Goal: Task Accomplishment & Management: Use online tool/utility

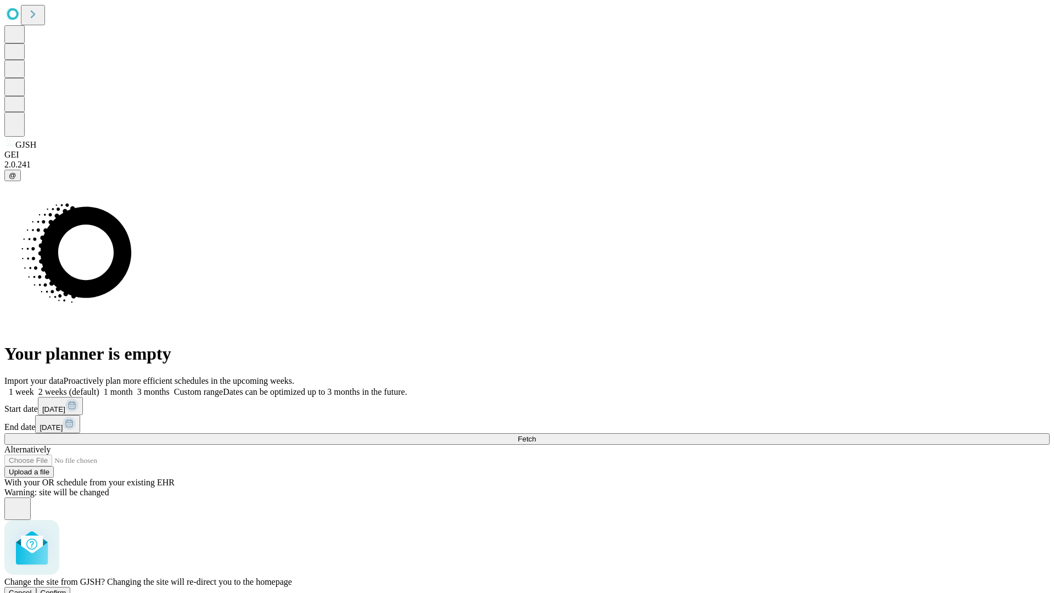
click at [66, 589] on span "Confirm" at bounding box center [54, 593] width 26 height 8
click at [99, 387] on label "2 weeks (default)" at bounding box center [66, 391] width 65 height 9
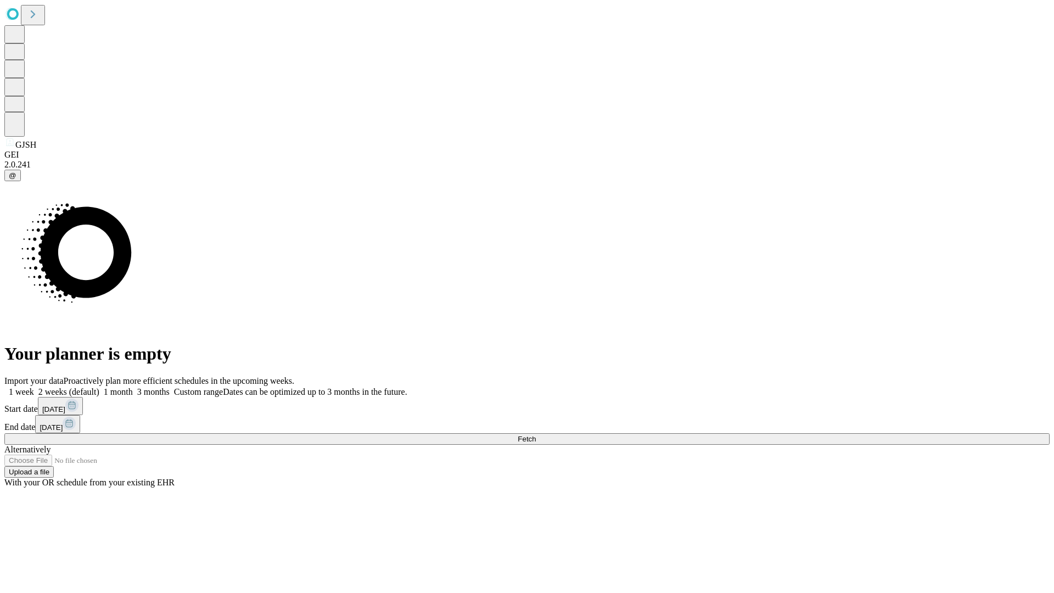
click at [536, 435] on span "Fetch" at bounding box center [527, 439] width 18 height 8
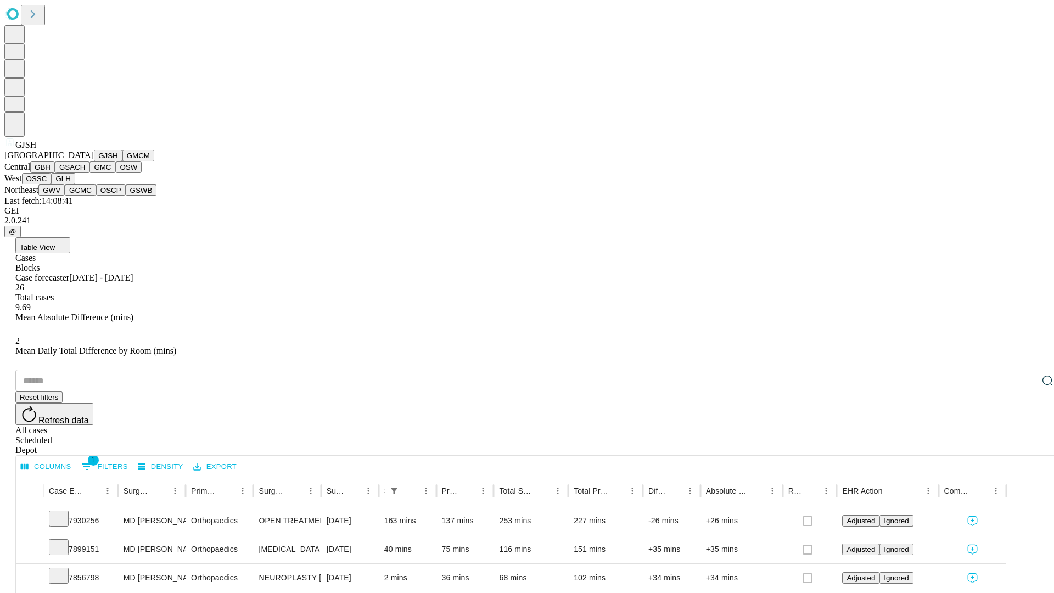
click at [122, 161] on button "GMCM" at bounding box center [138, 156] width 32 height 12
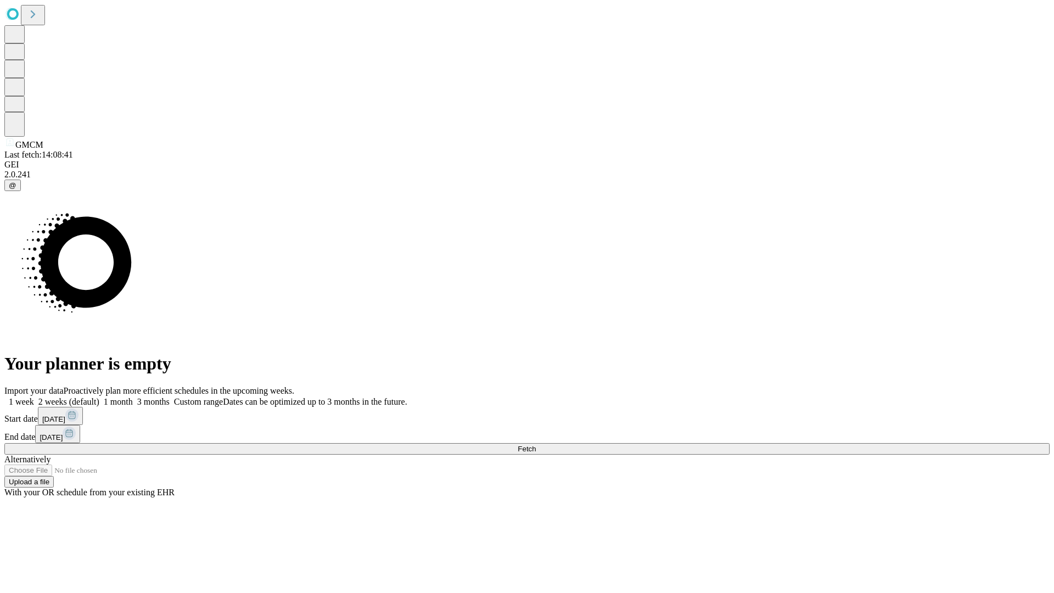
click at [99, 397] on label "2 weeks (default)" at bounding box center [66, 401] width 65 height 9
click at [536, 445] on span "Fetch" at bounding box center [527, 449] width 18 height 8
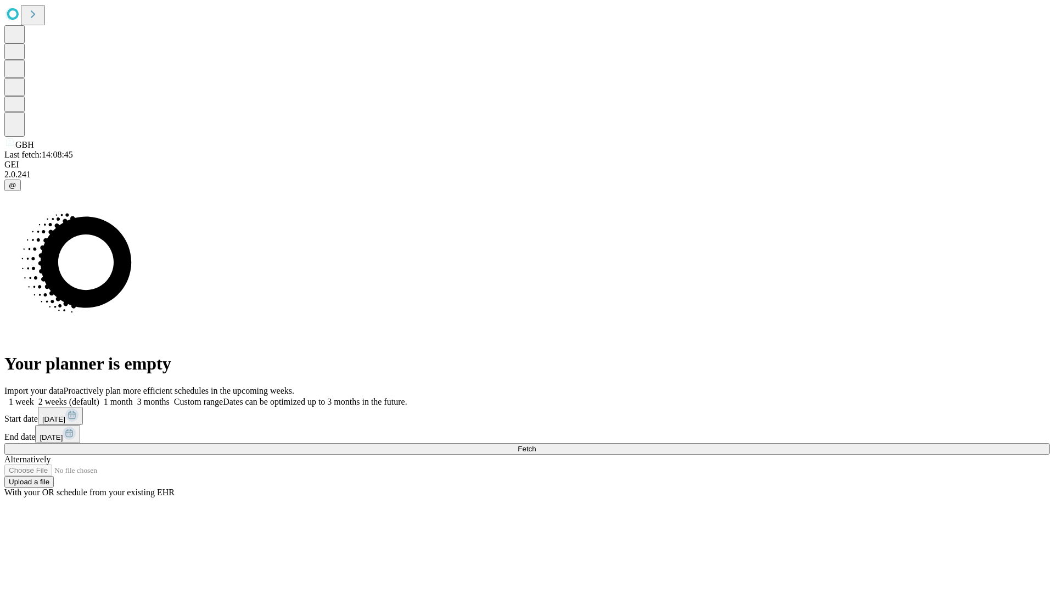
click at [99, 397] on label "2 weeks (default)" at bounding box center [66, 401] width 65 height 9
click at [536, 445] on span "Fetch" at bounding box center [527, 449] width 18 height 8
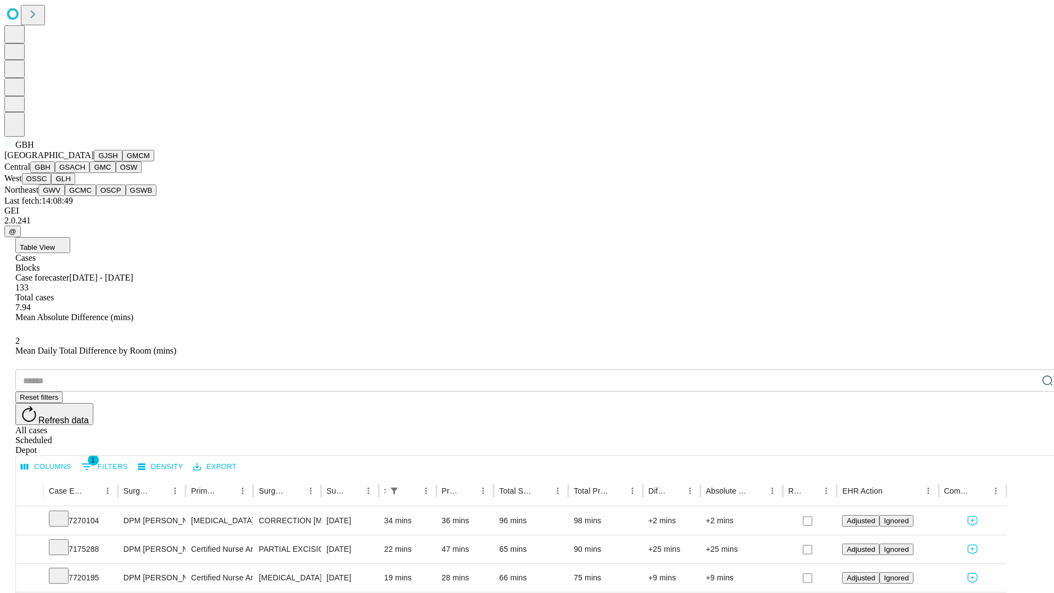
click at [85, 173] on button "GSACH" at bounding box center [72, 167] width 35 height 12
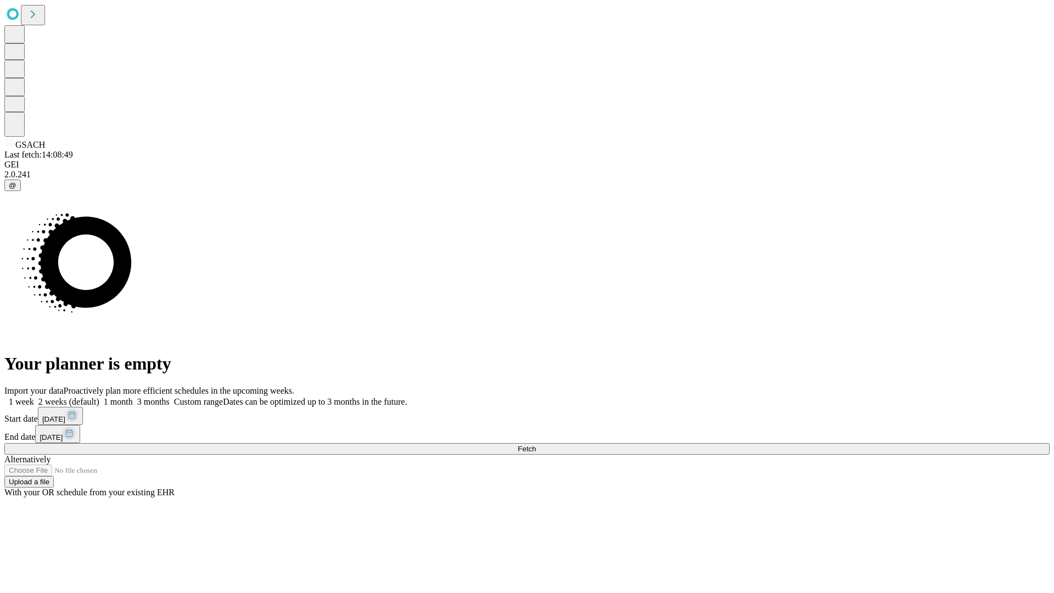
click at [99, 397] on label "2 weeks (default)" at bounding box center [66, 401] width 65 height 9
click at [536, 445] on span "Fetch" at bounding box center [527, 449] width 18 height 8
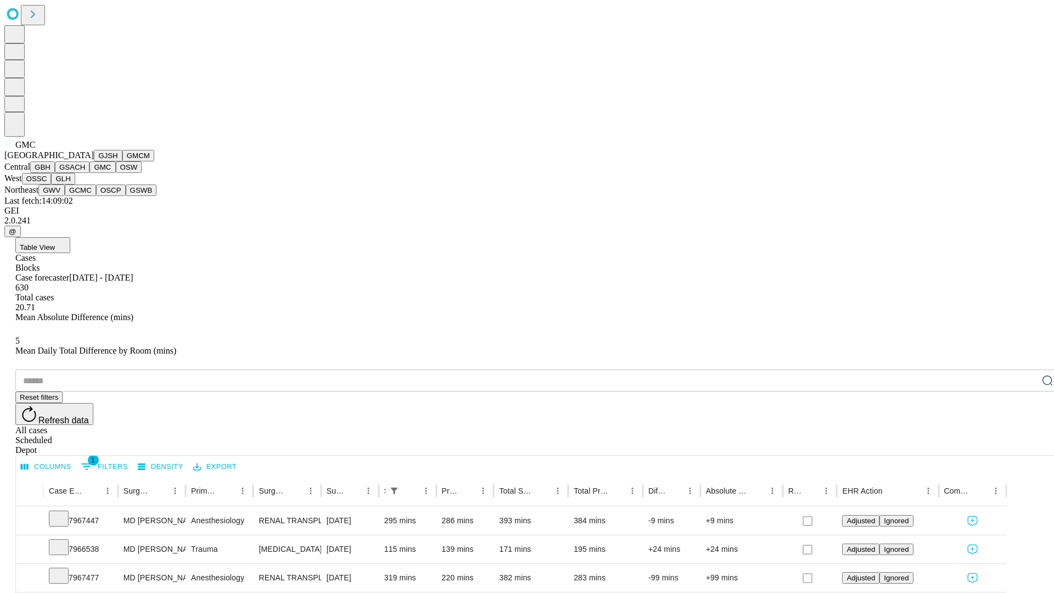
click at [116, 173] on button "OSW" at bounding box center [129, 167] width 26 height 12
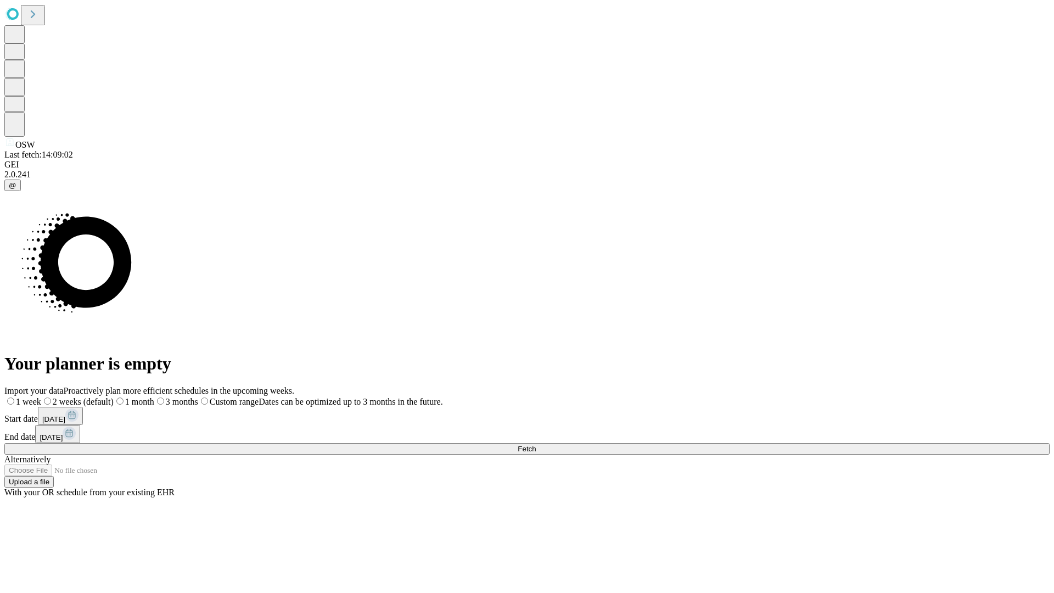
click at [114, 397] on label "2 weeks (default)" at bounding box center [77, 401] width 72 height 9
click at [536, 445] on span "Fetch" at bounding box center [527, 449] width 18 height 8
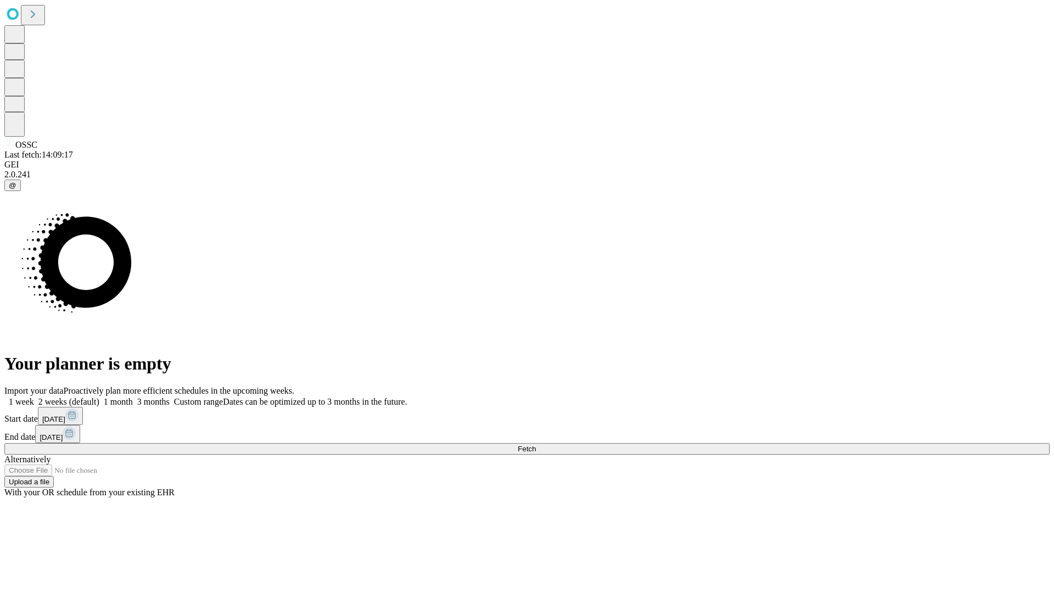
click at [99, 397] on label "2 weeks (default)" at bounding box center [66, 401] width 65 height 9
click at [536, 445] on span "Fetch" at bounding box center [527, 449] width 18 height 8
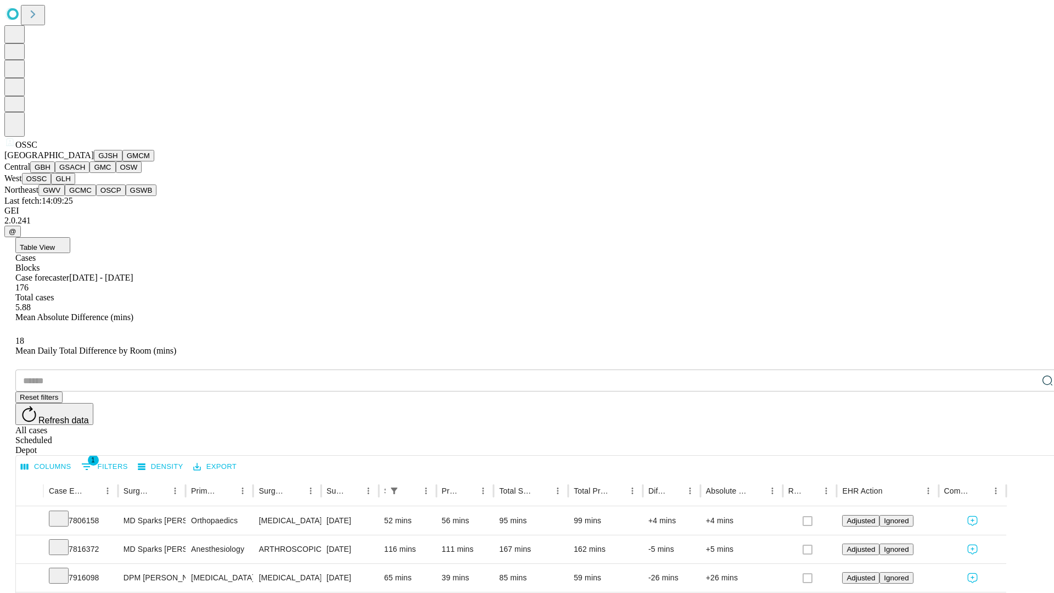
click at [75, 185] on button "GLH" at bounding box center [63, 179] width 24 height 12
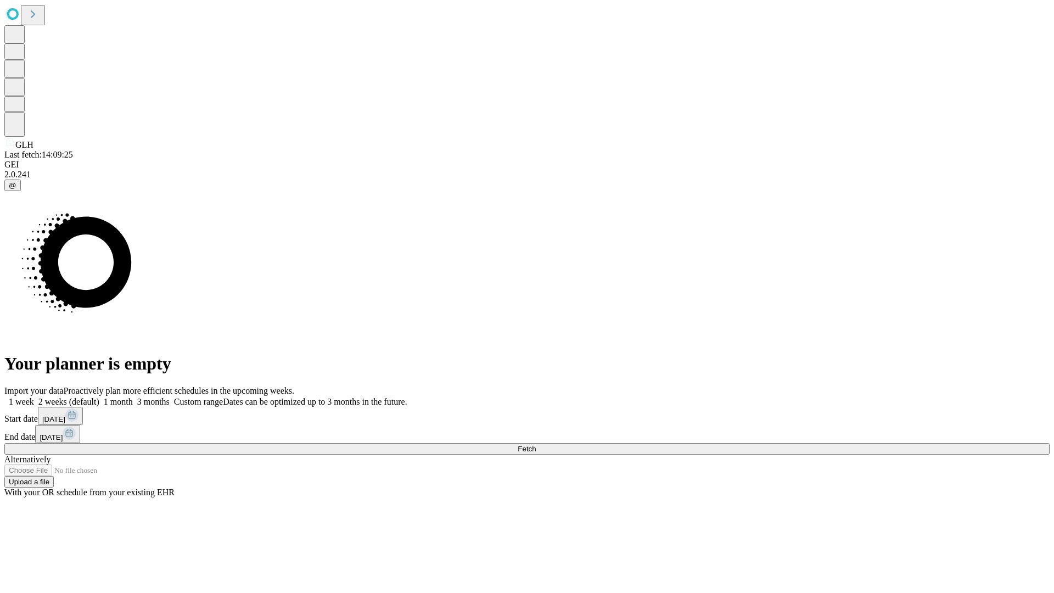
click at [99, 397] on label "2 weeks (default)" at bounding box center [66, 401] width 65 height 9
click at [536, 445] on span "Fetch" at bounding box center [527, 449] width 18 height 8
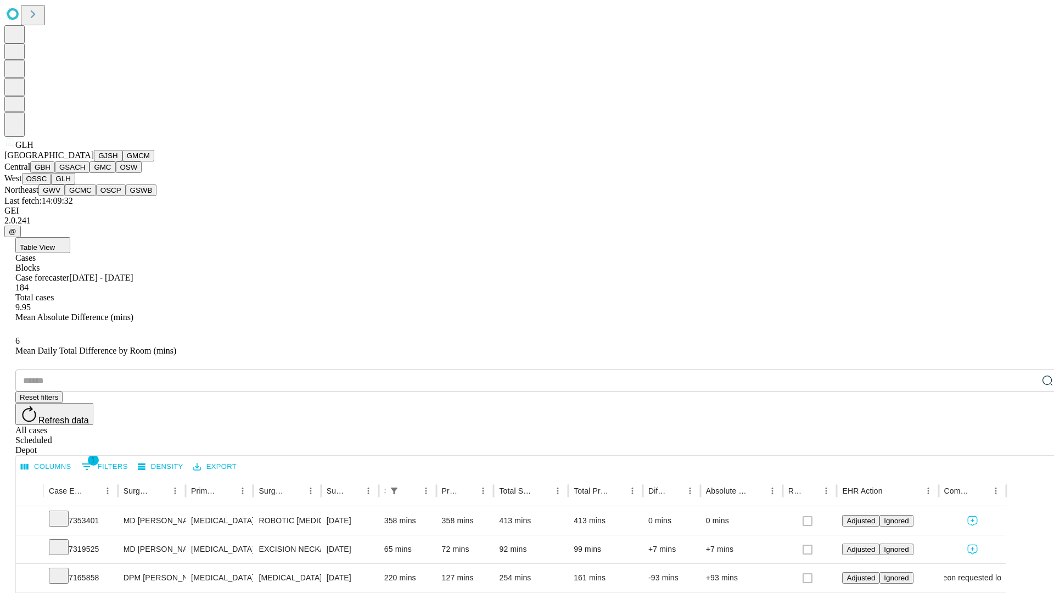
click at [65, 196] on button "GWV" at bounding box center [51, 191] width 26 height 12
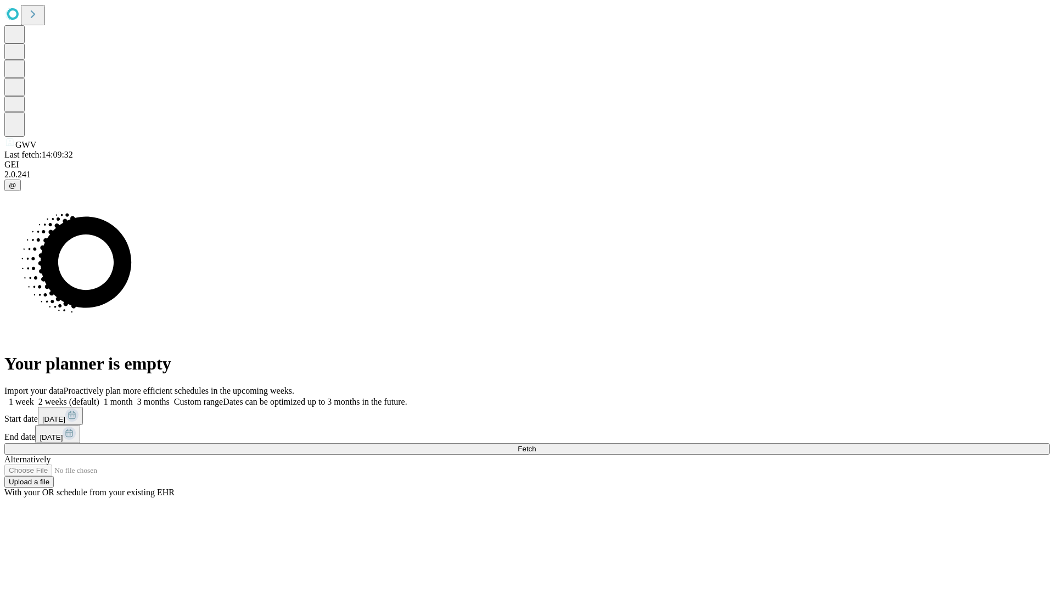
click at [536, 445] on span "Fetch" at bounding box center [527, 449] width 18 height 8
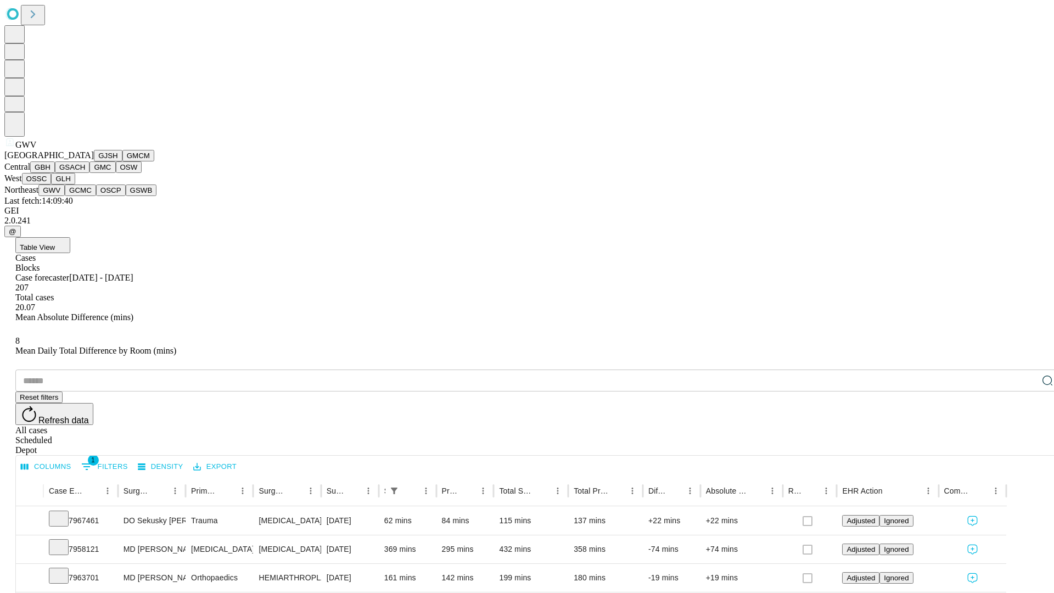
click at [85, 196] on button "GCMC" at bounding box center [80, 191] width 31 height 12
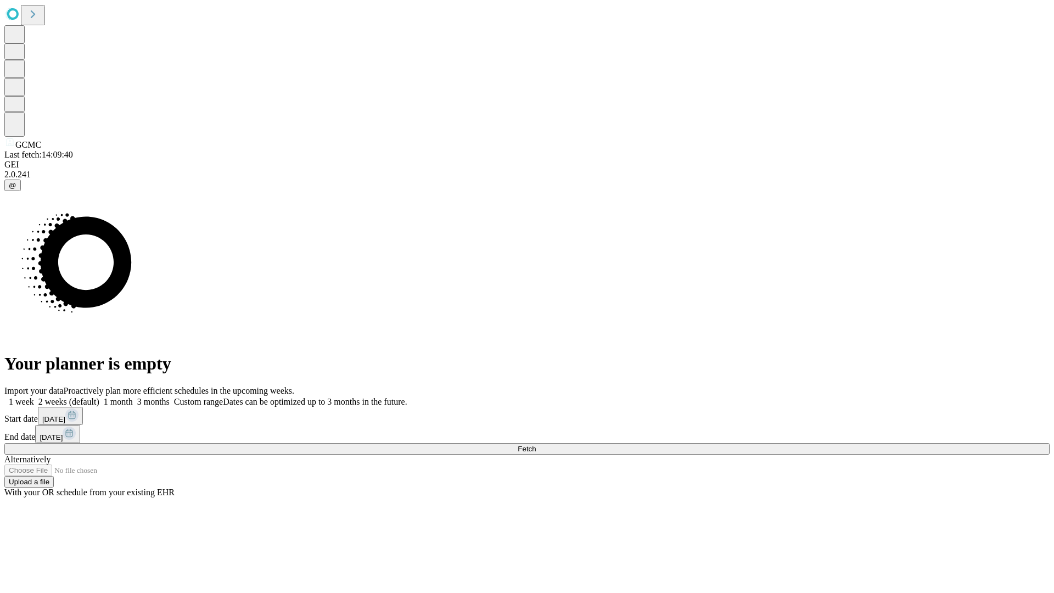
click at [99, 397] on label "2 weeks (default)" at bounding box center [66, 401] width 65 height 9
click at [536, 445] on span "Fetch" at bounding box center [527, 449] width 18 height 8
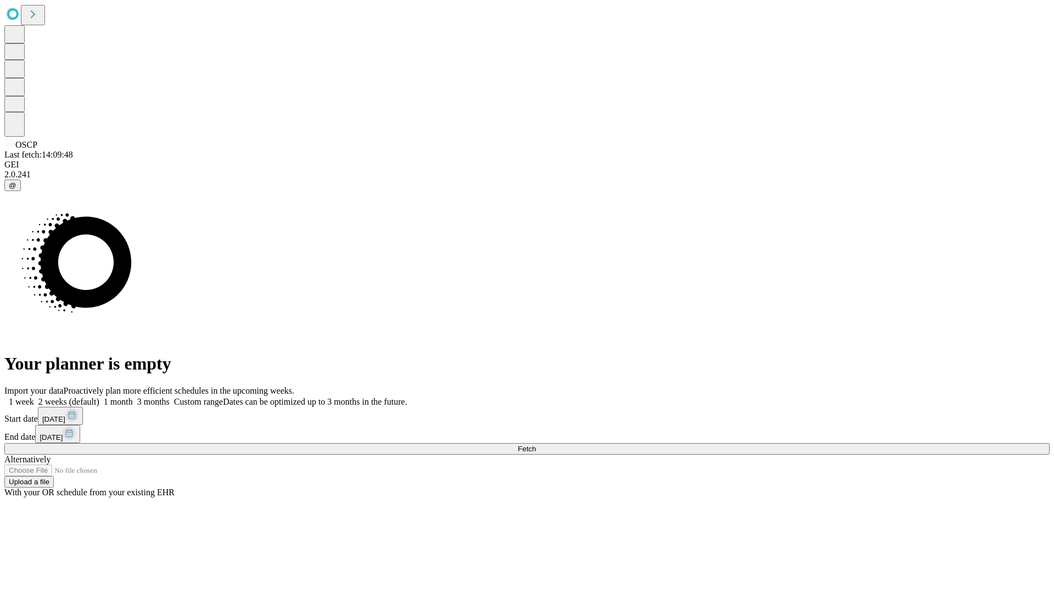
click at [99, 397] on label "2 weeks (default)" at bounding box center [66, 401] width 65 height 9
click at [536, 445] on span "Fetch" at bounding box center [527, 449] width 18 height 8
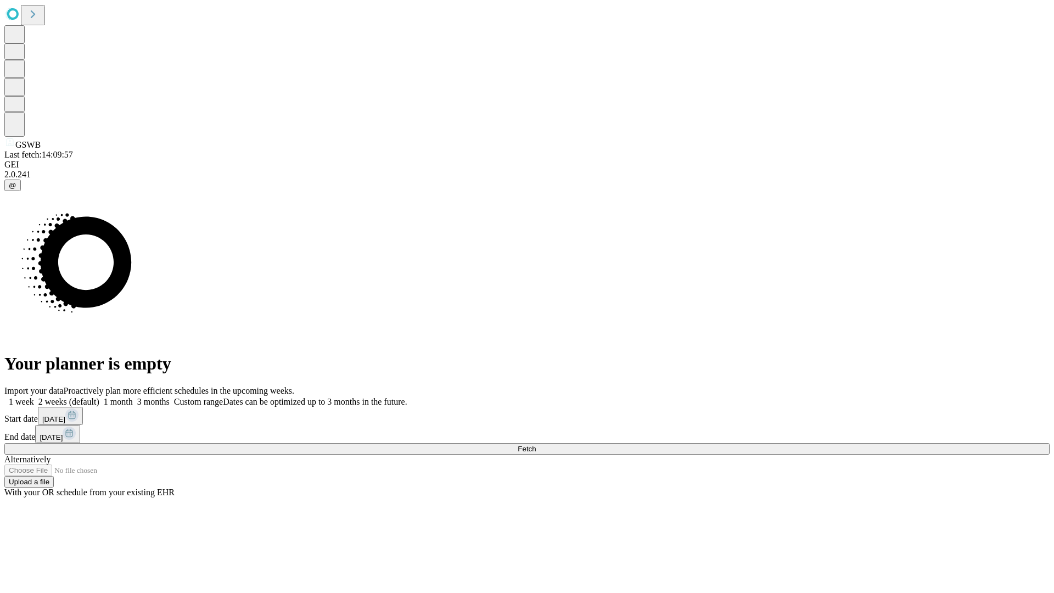
click at [99, 397] on label "2 weeks (default)" at bounding box center [66, 401] width 65 height 9
click at [536, 445] on span "Fetch" at bounding box center [527, 449] width 18 height 8
